Goal: Task Accomplishment & Management: Manage account settings

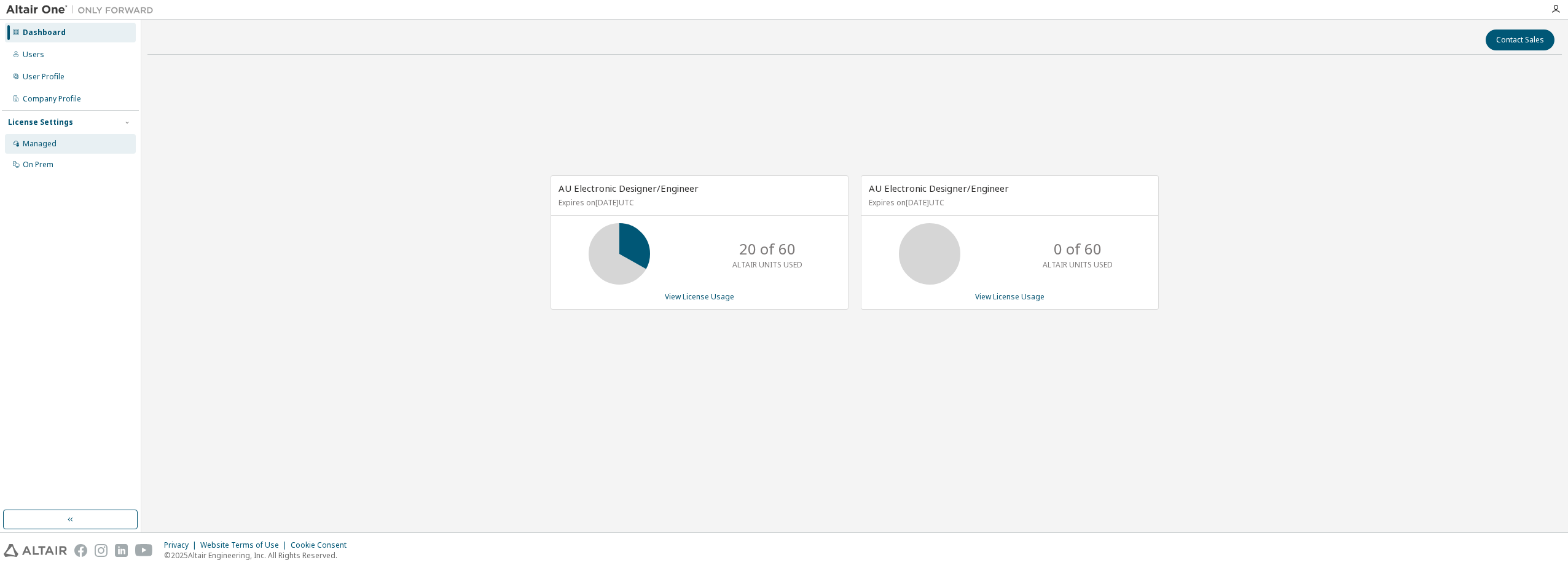
click at [38, 144] on div "Managed" at bounding box center [39, 143] width 34 height 10
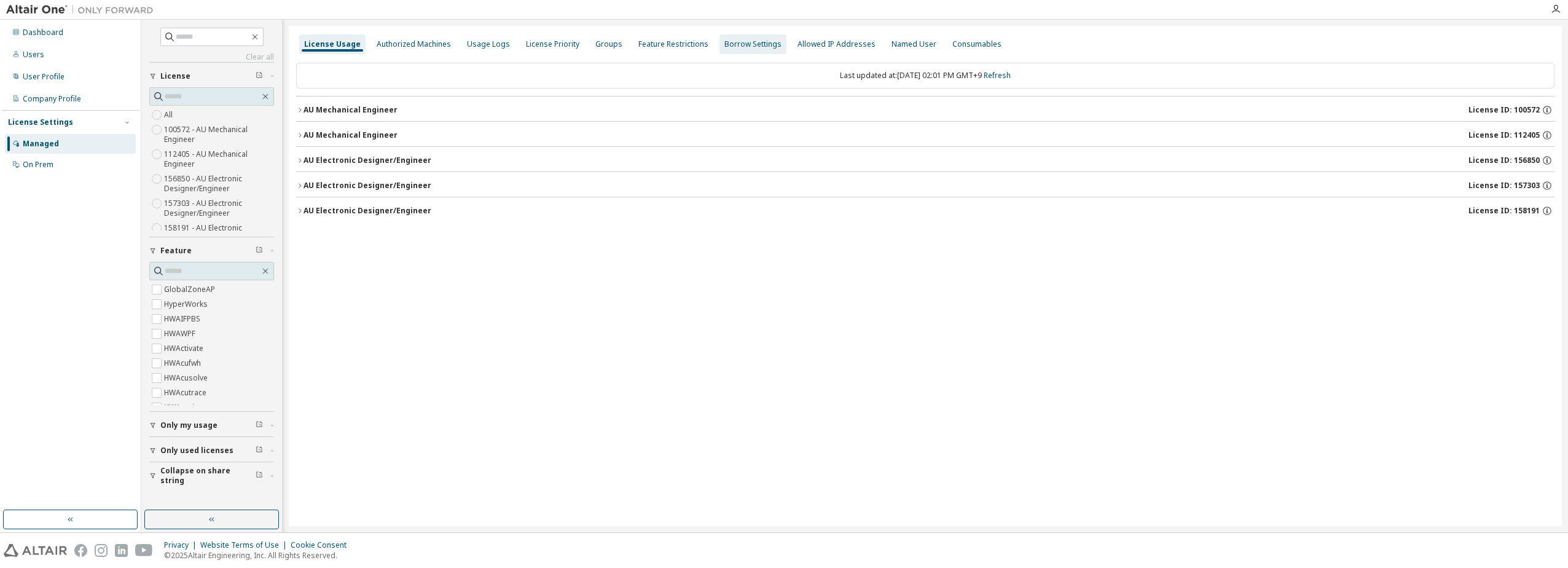
click at [724, 42] on div "Borrow Settings" at bounding box center [753, 44] width 57 height 10
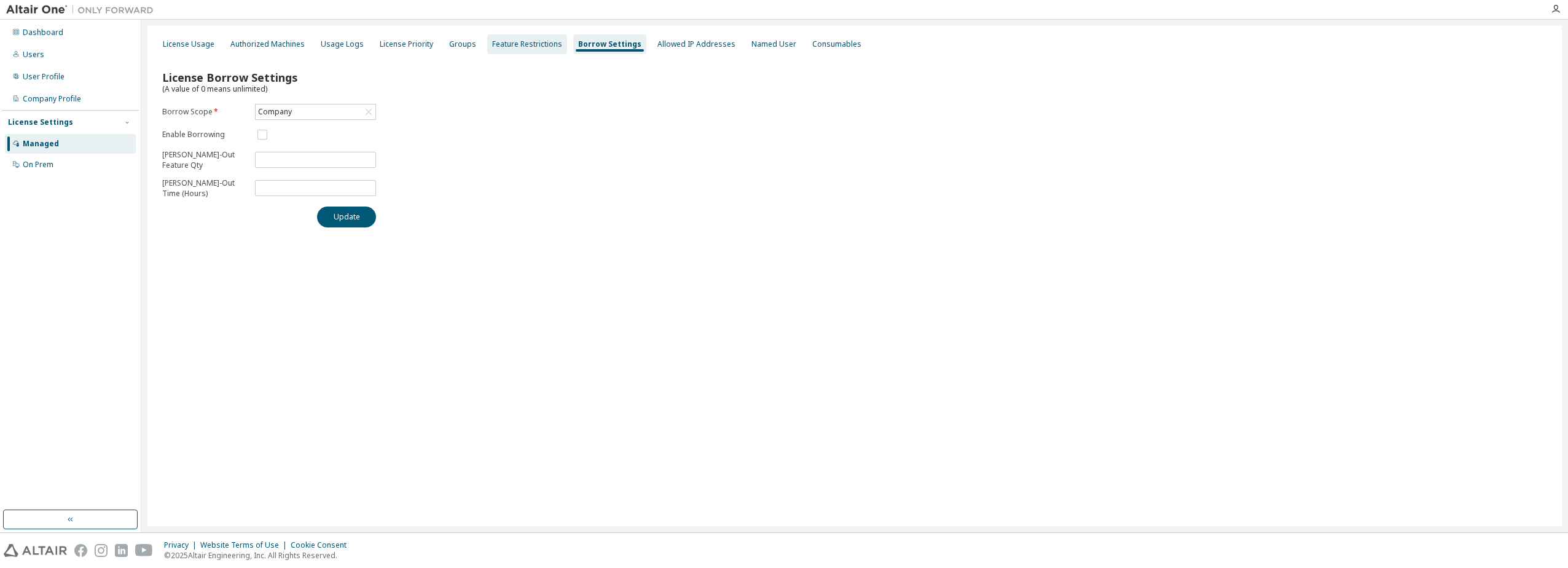
click at [527, 45] on div "Feature Restrictions" at bounding box center [527, 44] width 70 height 10
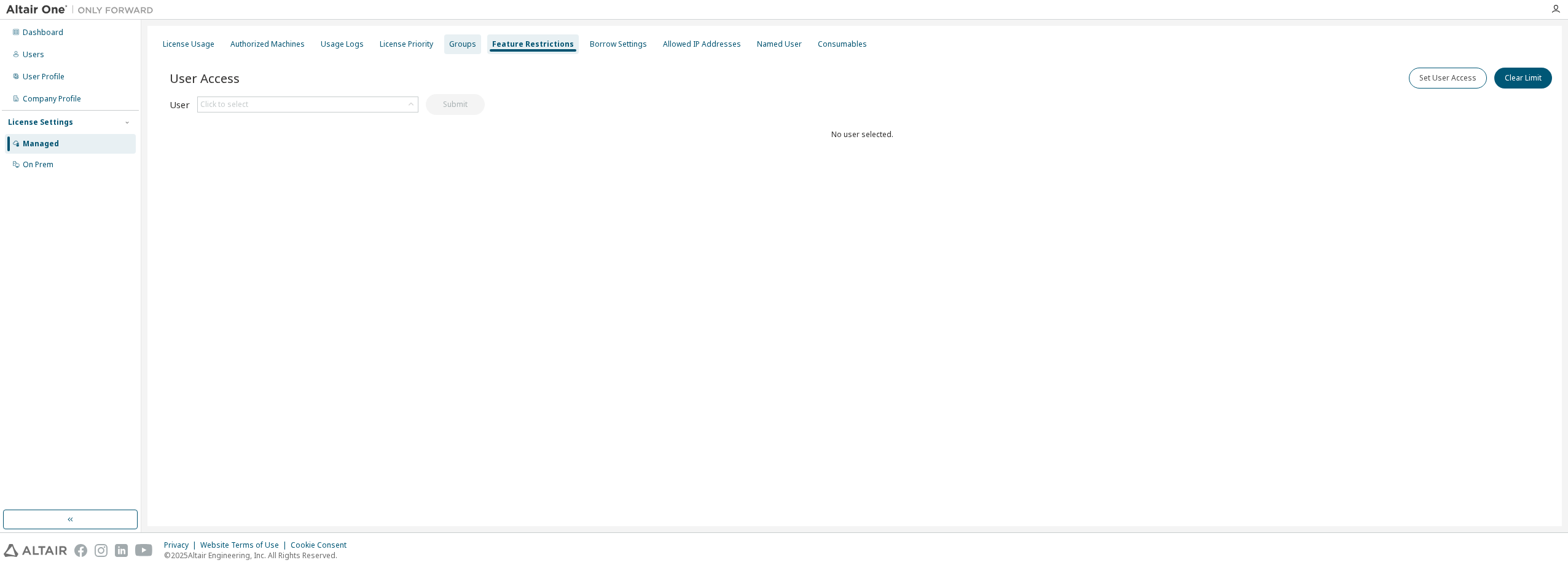
click at [450, 44] on div "Groups" at bounding box center [462, 44] width 27 height 10
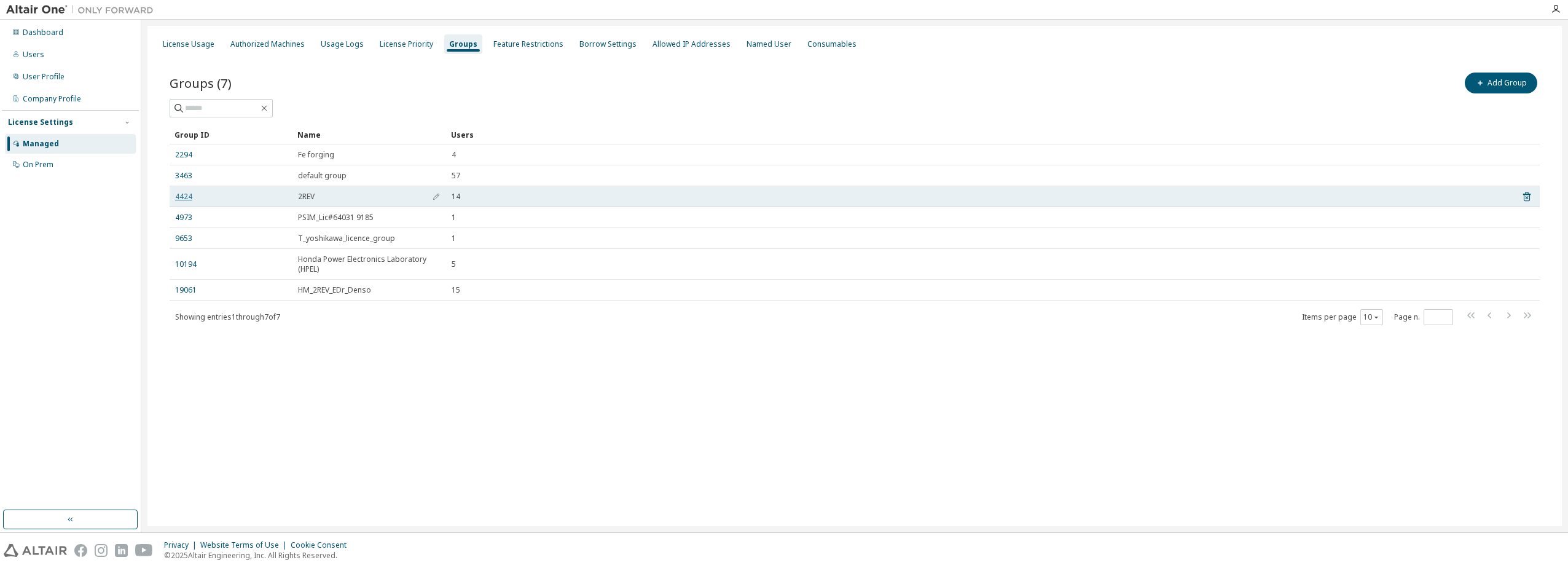
click at [183, 197] on link "4424" at bounding box center [183, 197] width 17 height 10
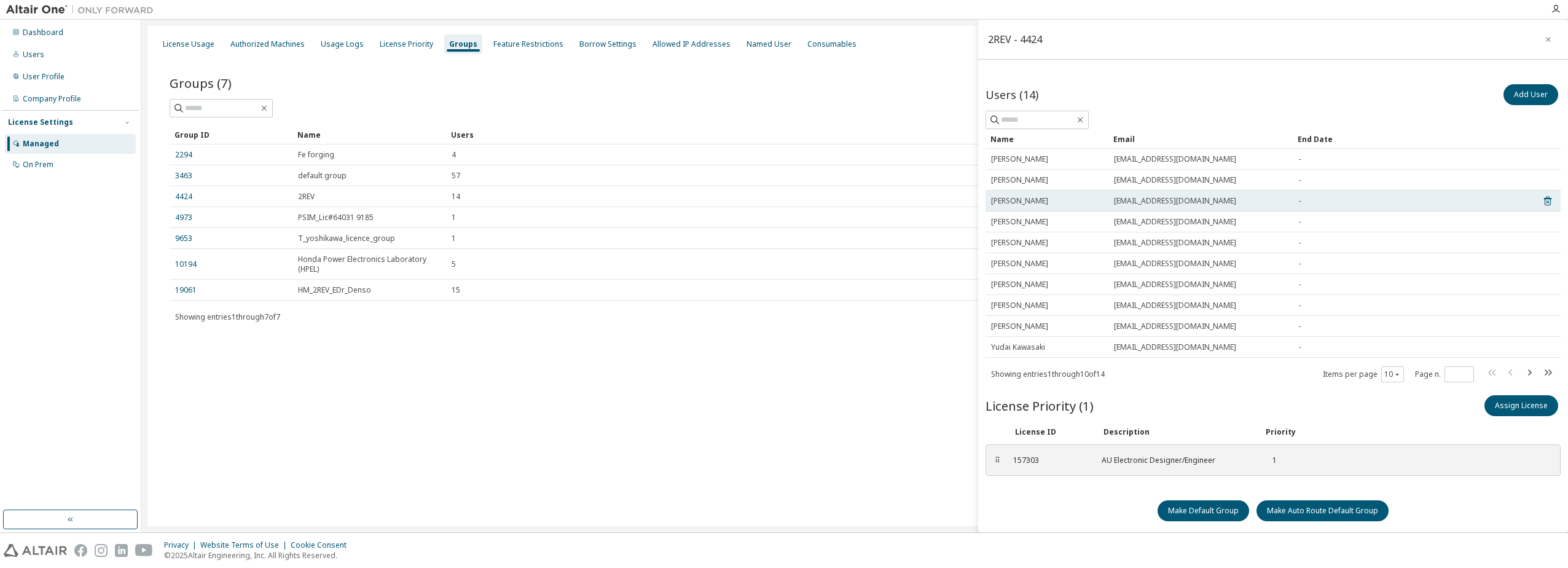
scroll to position [4, 0]
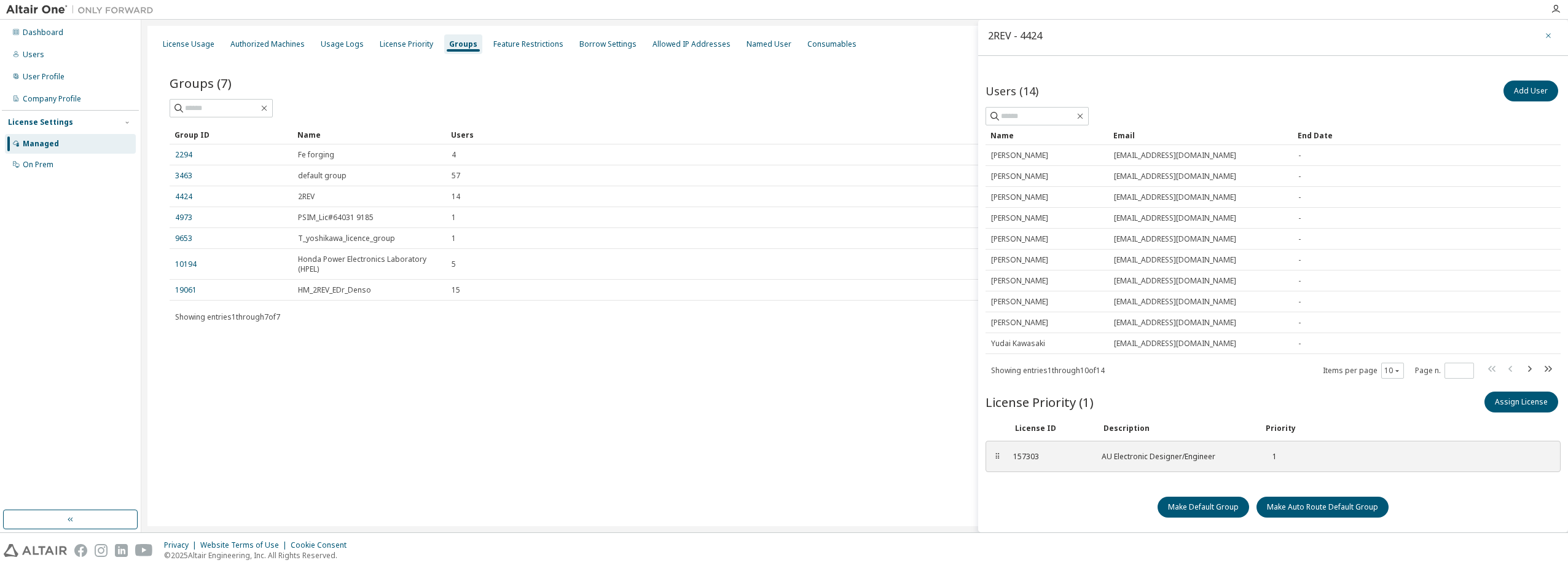
click at [1546, 34] on icon "button" at bounding box center [1548, 35] width 5 height 5
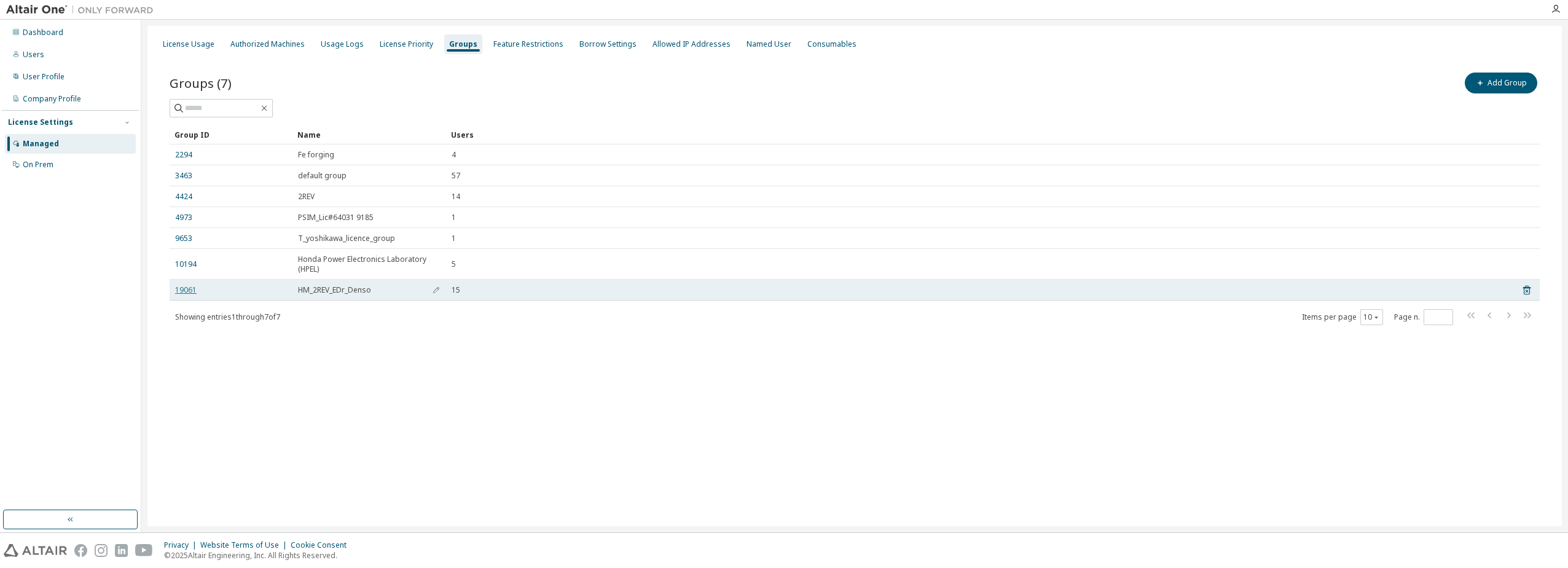
click at [183, 290] on link "19061" at bounding box center [185, 290] width 22 height 10
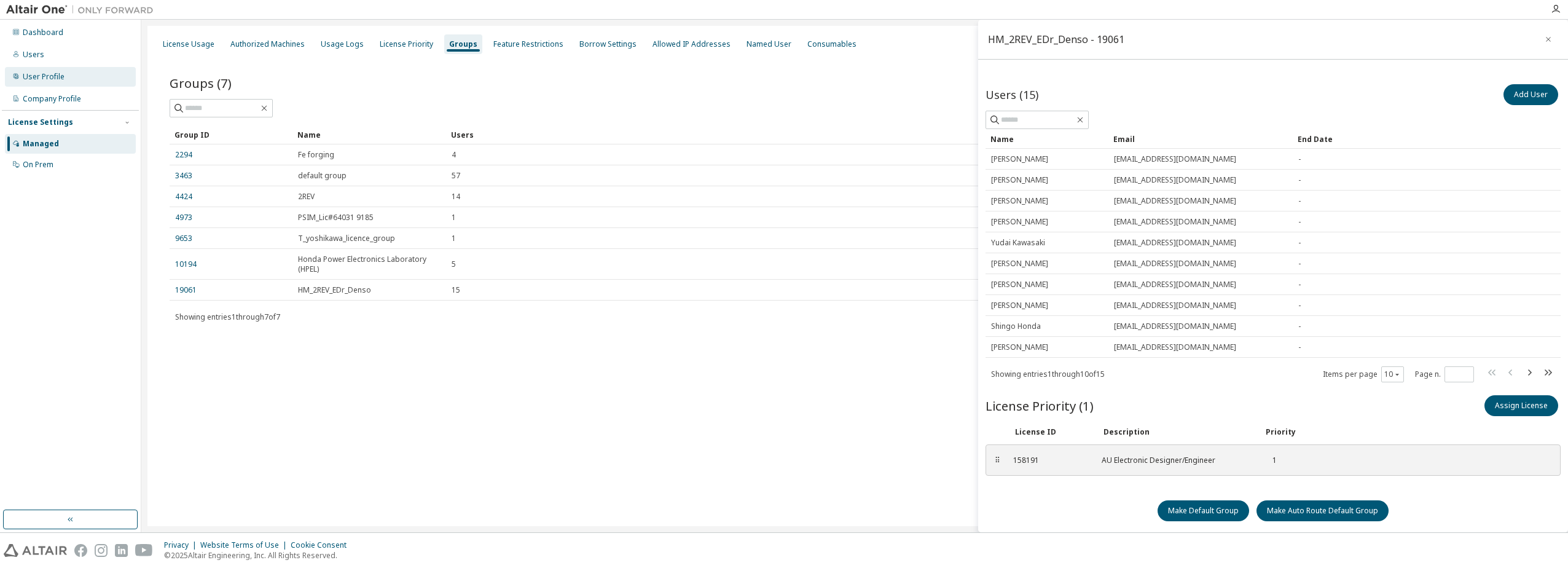
click at [28, 73] on div "User Profile" at bounding box center [43, 77] width 42 height 10
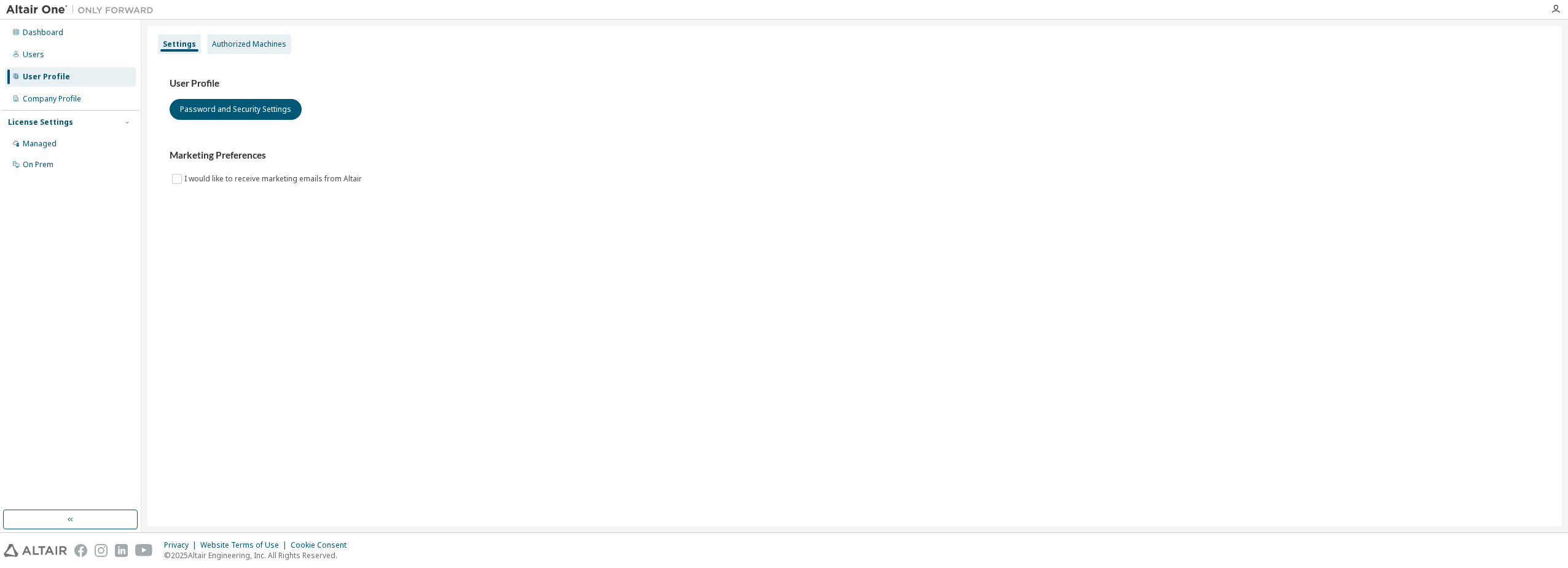
click at [267, 42] on div "Authorized Machines" at bounding box center [249, 44] width 75 height 10
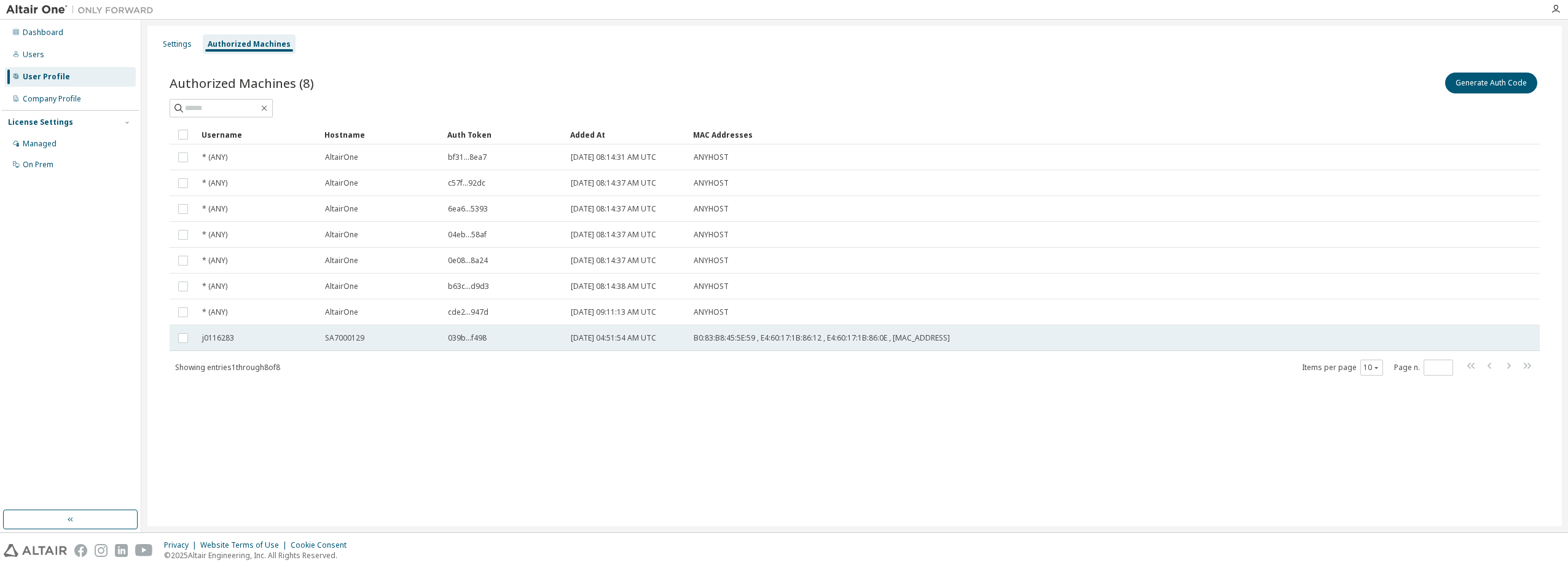
click at [457, 340] on span "039b...f498" at bounding box center [467, 338] width 39 height 10
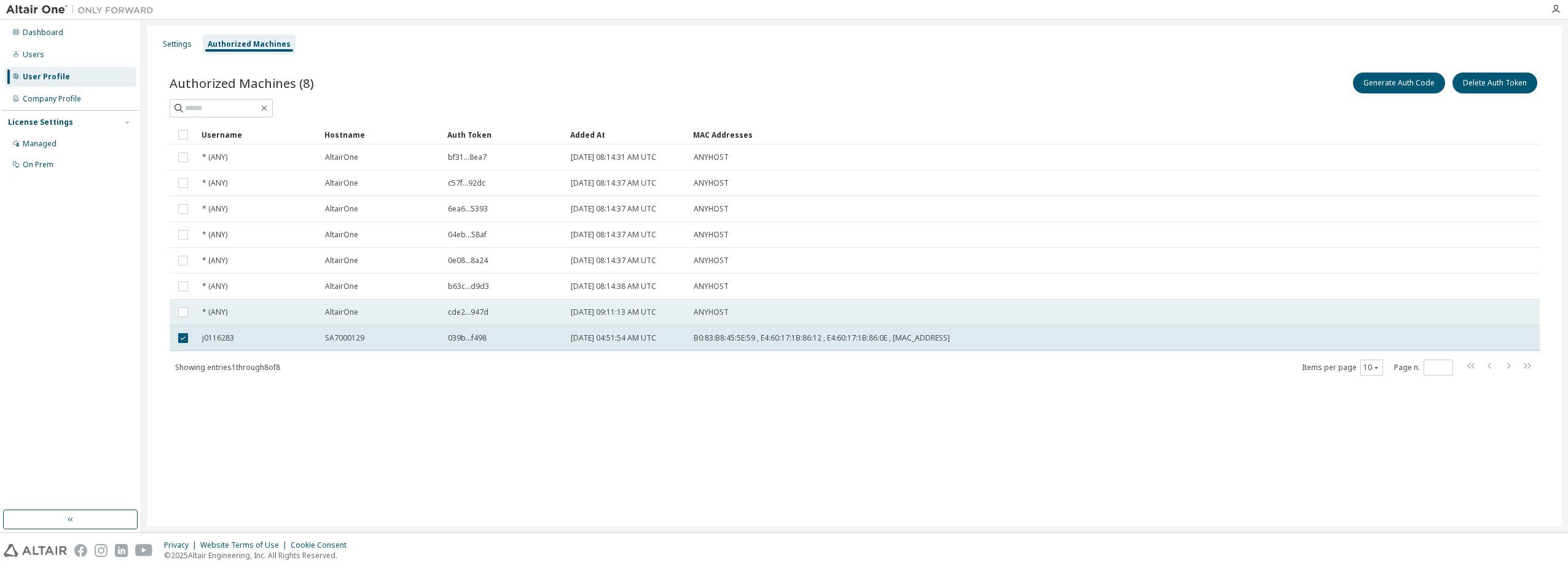
click at [812, 305] on td "ANYHOST" at bounding box center [1051, 312] width 728 height 26
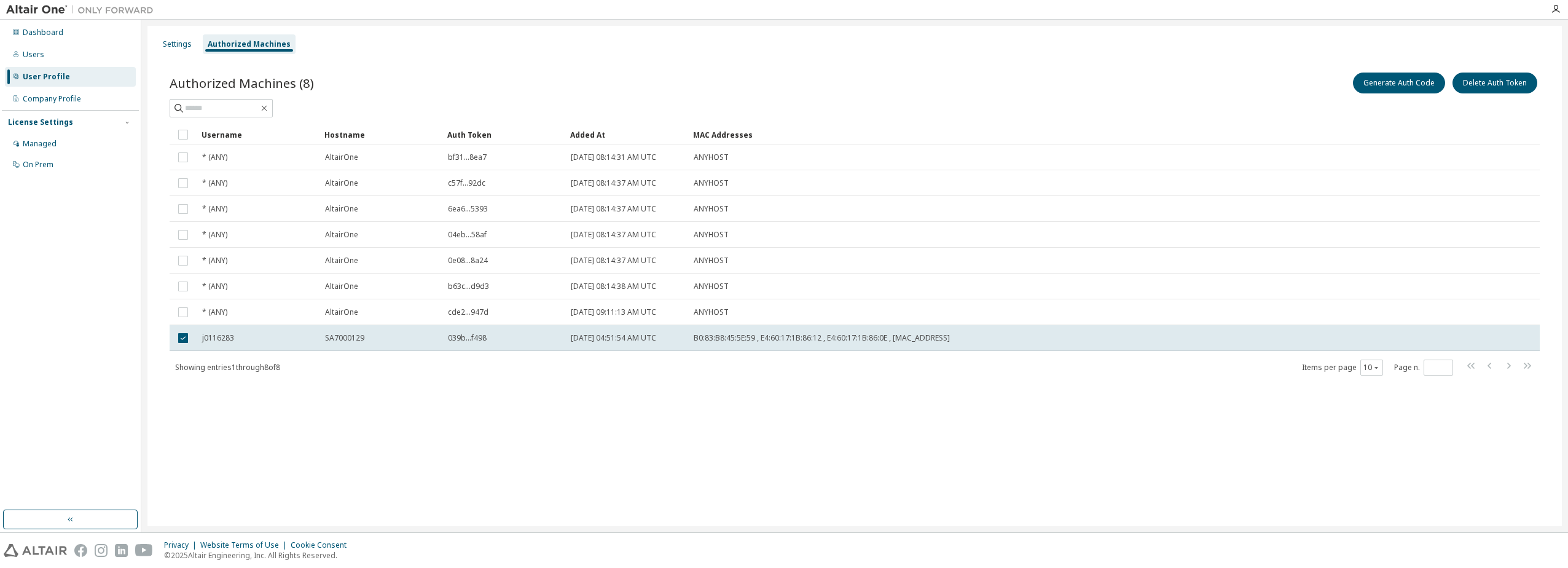
drag, startPoint x: 857, startPoint y: 336, endPoint x: 712, endPoint y: 363, distance: 147.5
click at [765, 366] on div "Showing entries 1 through 8 of 8 Items per page 10 Page n. *" at bounding box center [854, 367] width 1370 height 18
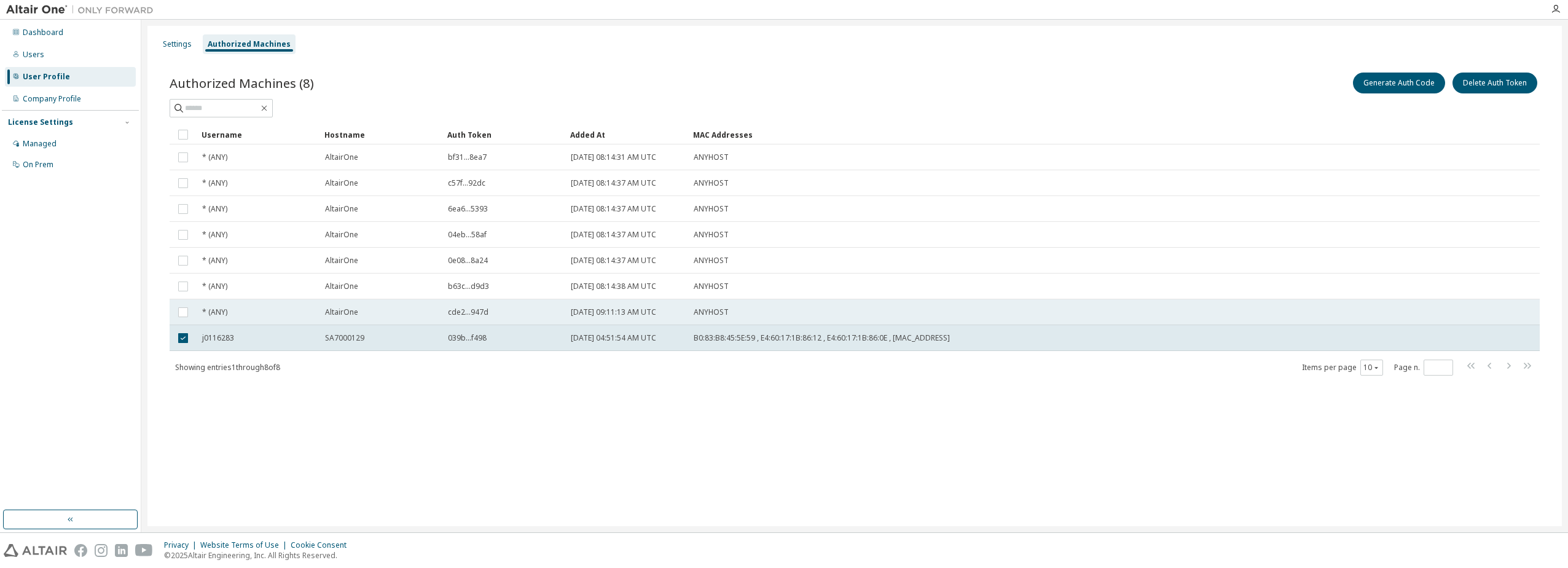
click at [565, 324] on td "[DATE] 09:11:13 AM UTC" at bounding box center [627, 312] width 123 height 26
click at [185, 319] on td at bounding box center [183, 312] width 27 height 26
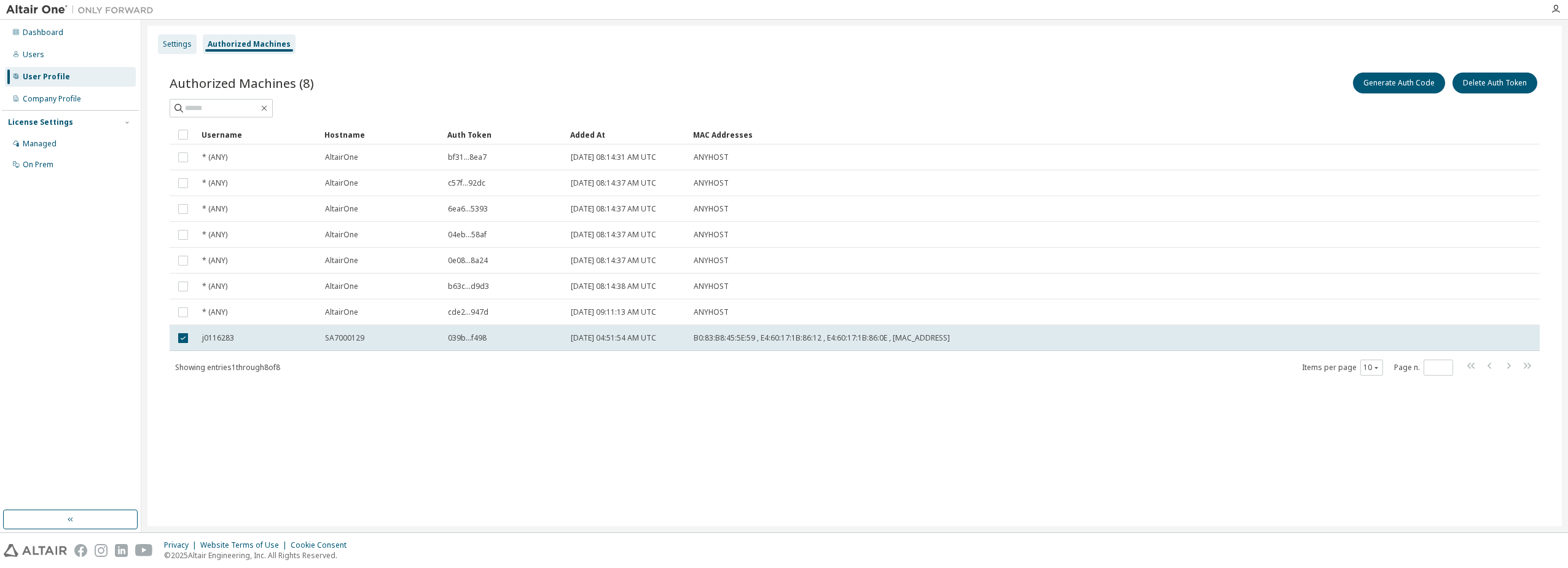
click at [168, 51] on div "Settings" at bounding box center [177, 44] width 39 height 20
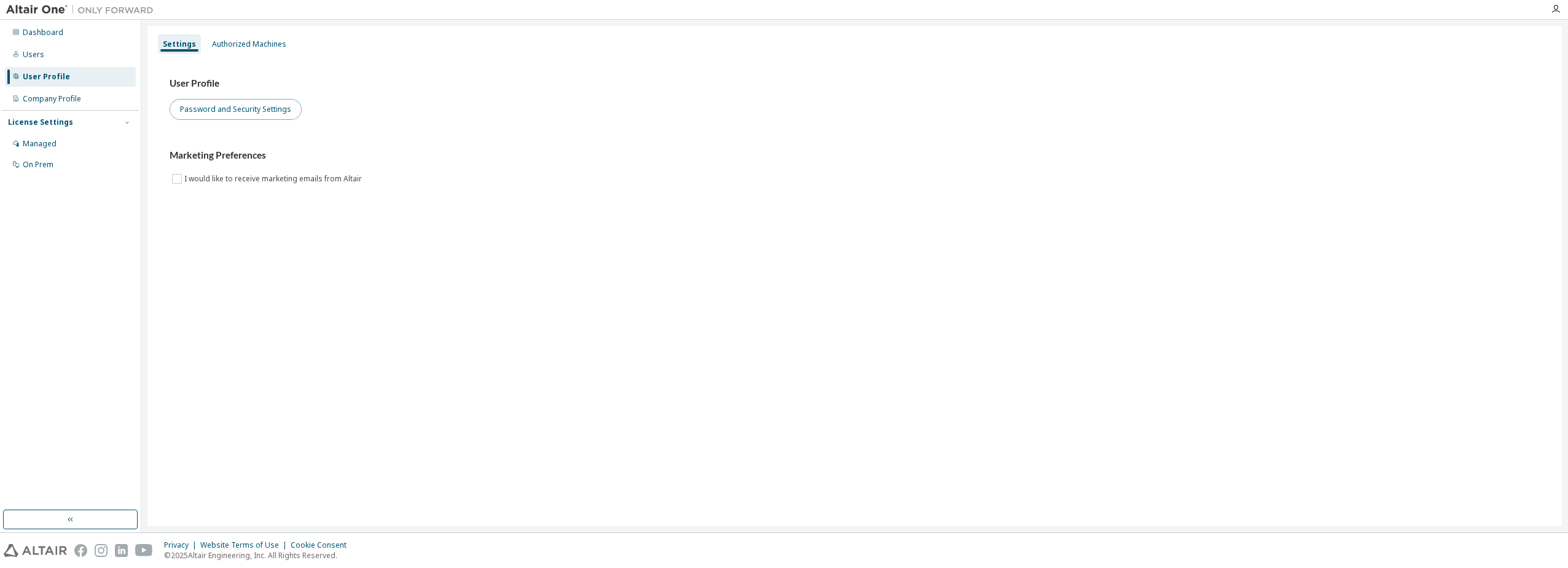
click at [256, 112] on button "Password and Security Settings" at bounding box center [235, 110] width 132 height 21
click at [257, 52] on div "Authorized Machines" at bounding box center [249, 44] width 84 height 20
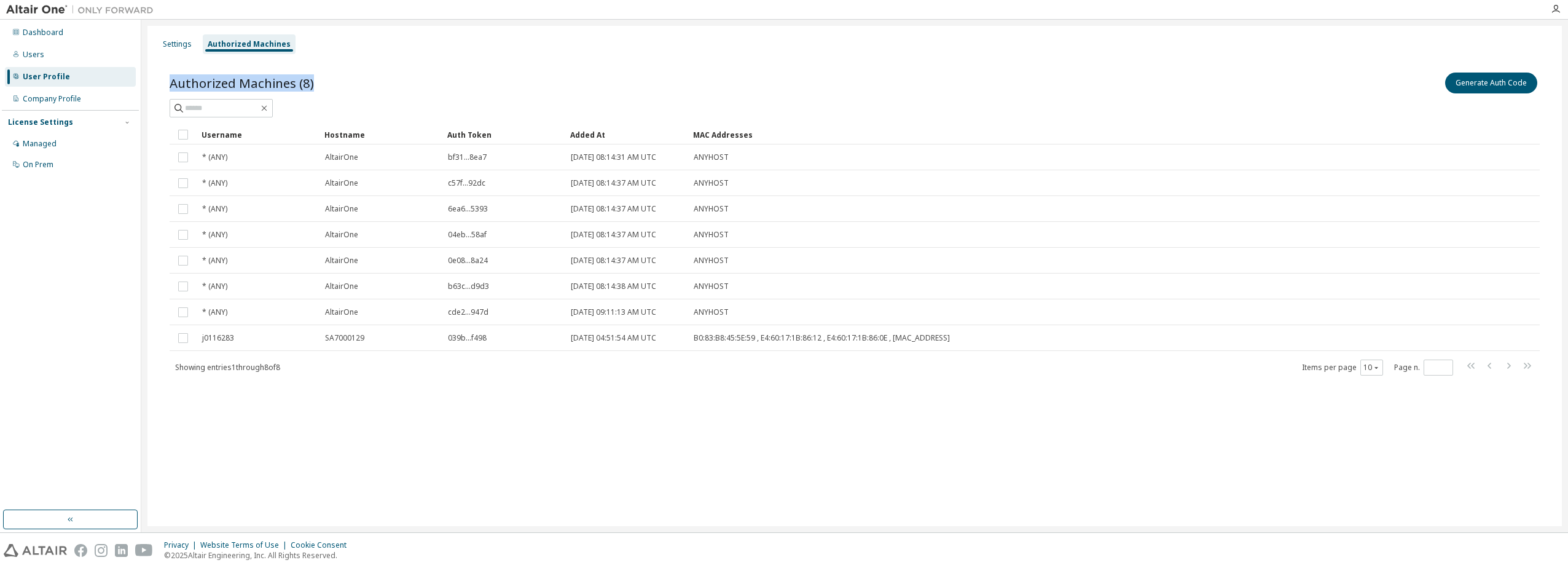
drag, startPoint x: 167, startPoint y: 84, endPoint x: 330, endPoint y: 88, distance: 163.0
click at [330, 88] on div "Authorized Machines (8) Generate Auth Code Clear Load Save Save As Field Operat…" at bounding box center [855, 232] width 1400 height 353
click at [675, 455] on div "Settings Authorized Machines Authorized Machines (8) Generate Auth Code Clear L…" at bounding box center [855, 276] width 1414 height 500
